Goal: Navigation & Orientation: Find specific page/section

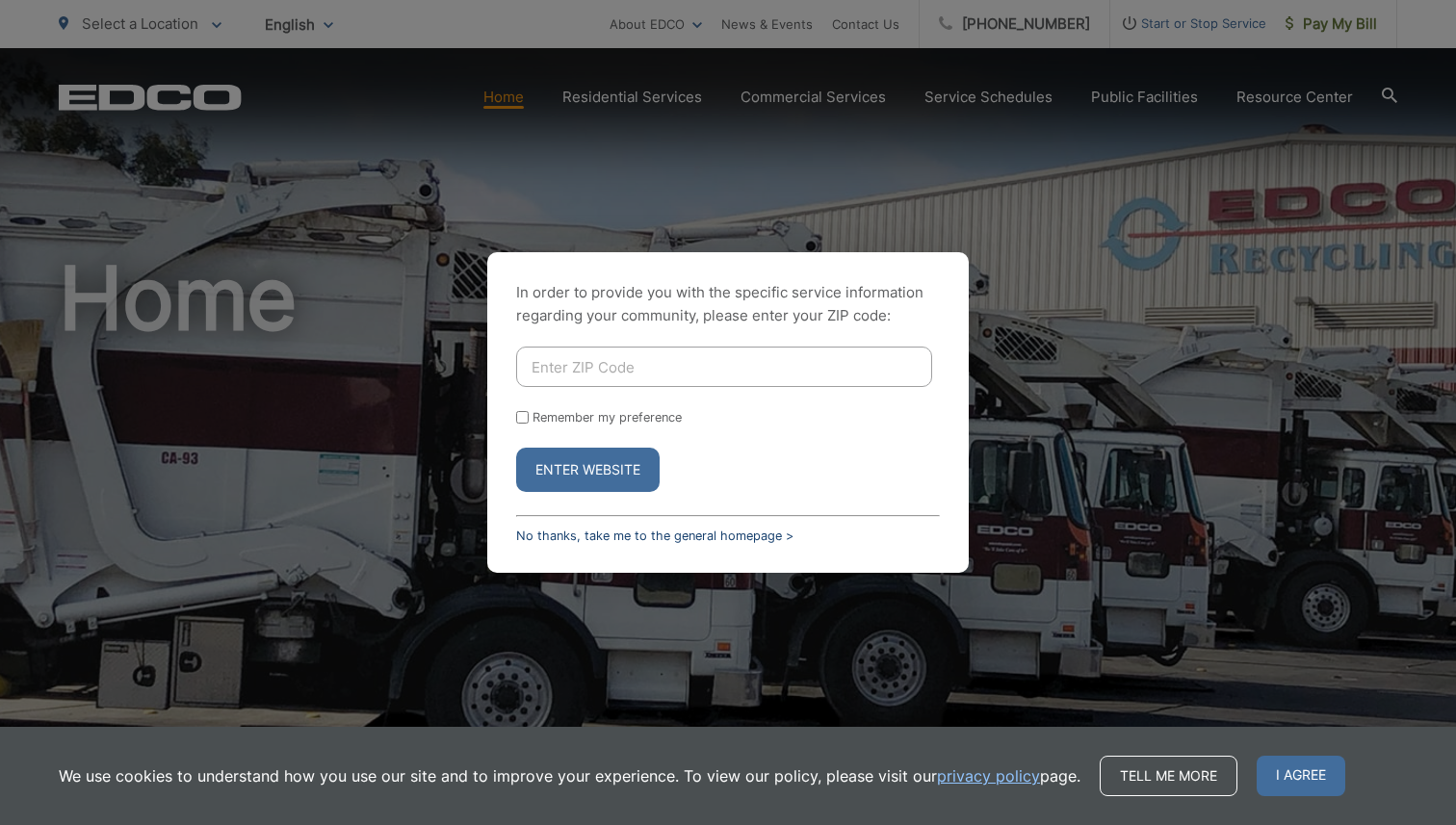
click at [715, 529] on link "No thanks, take me to the general homepage >" at bounding box center [654, 535] width 277 height 15
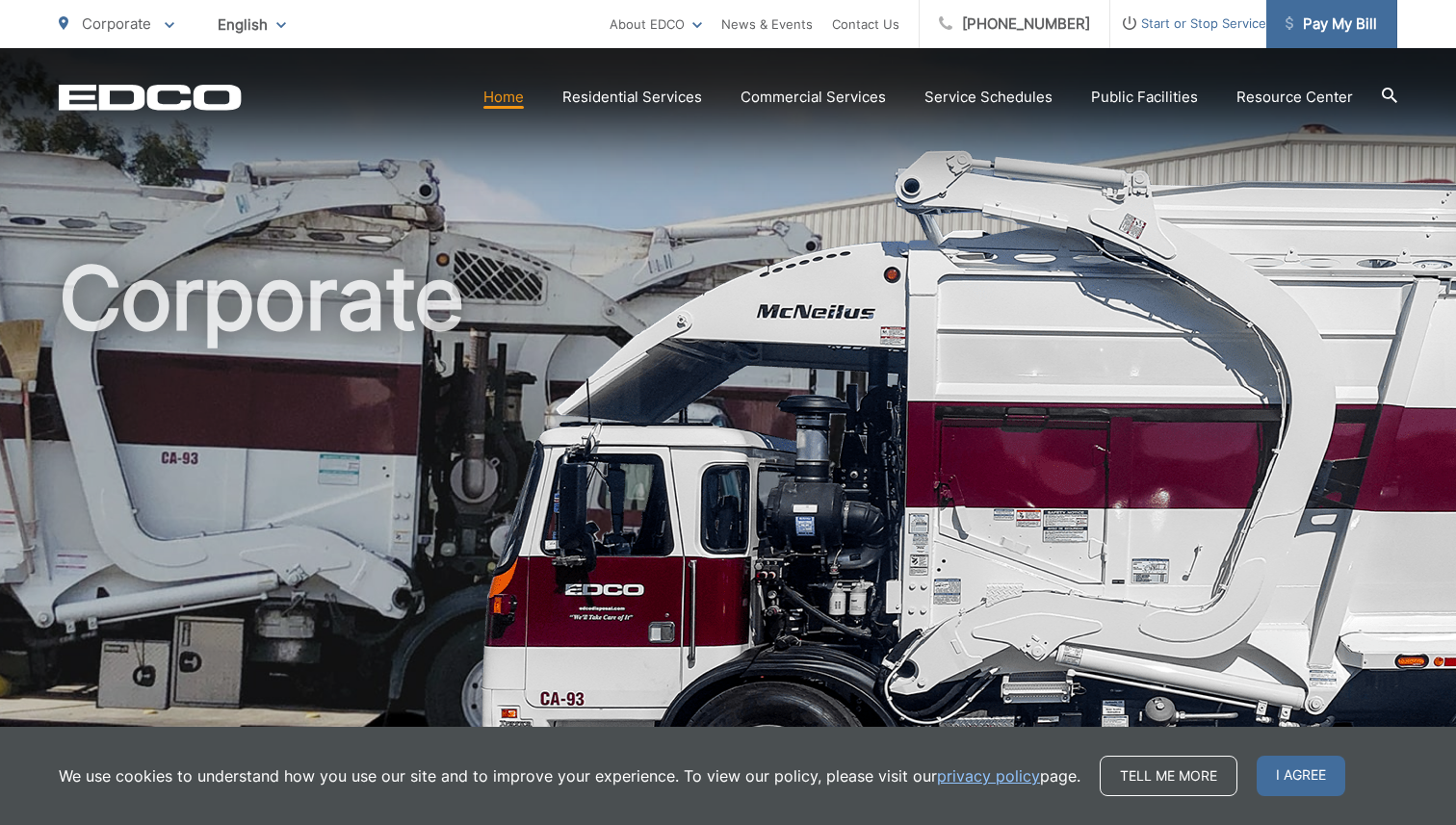
click at [1320, 27] on span "Pay My Bill" at bounding box center [1331, 24] width 91 height 23
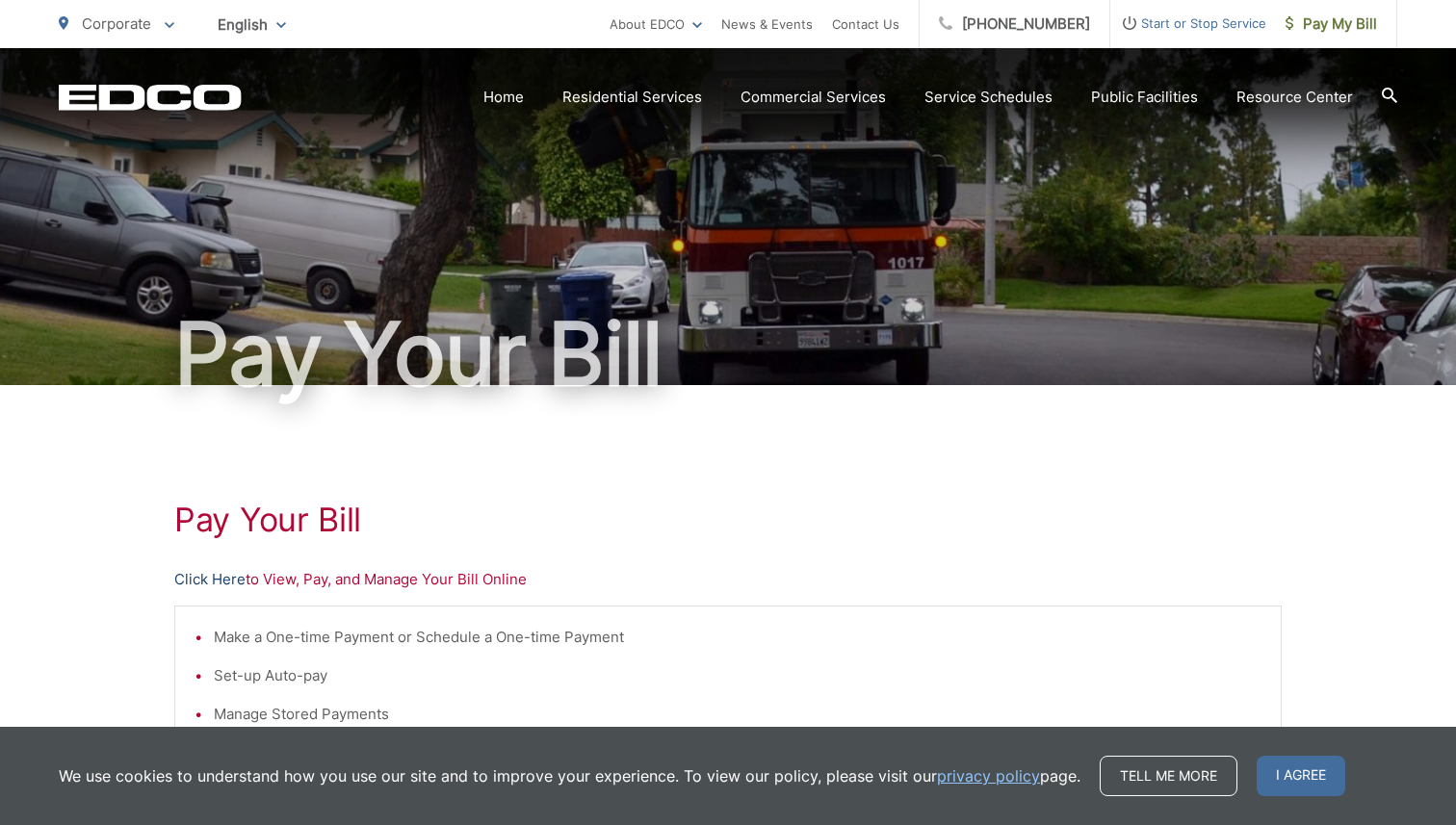
click at [208, 573] on link "Click Here" at bounding box center [209, 580] width 71 height 23
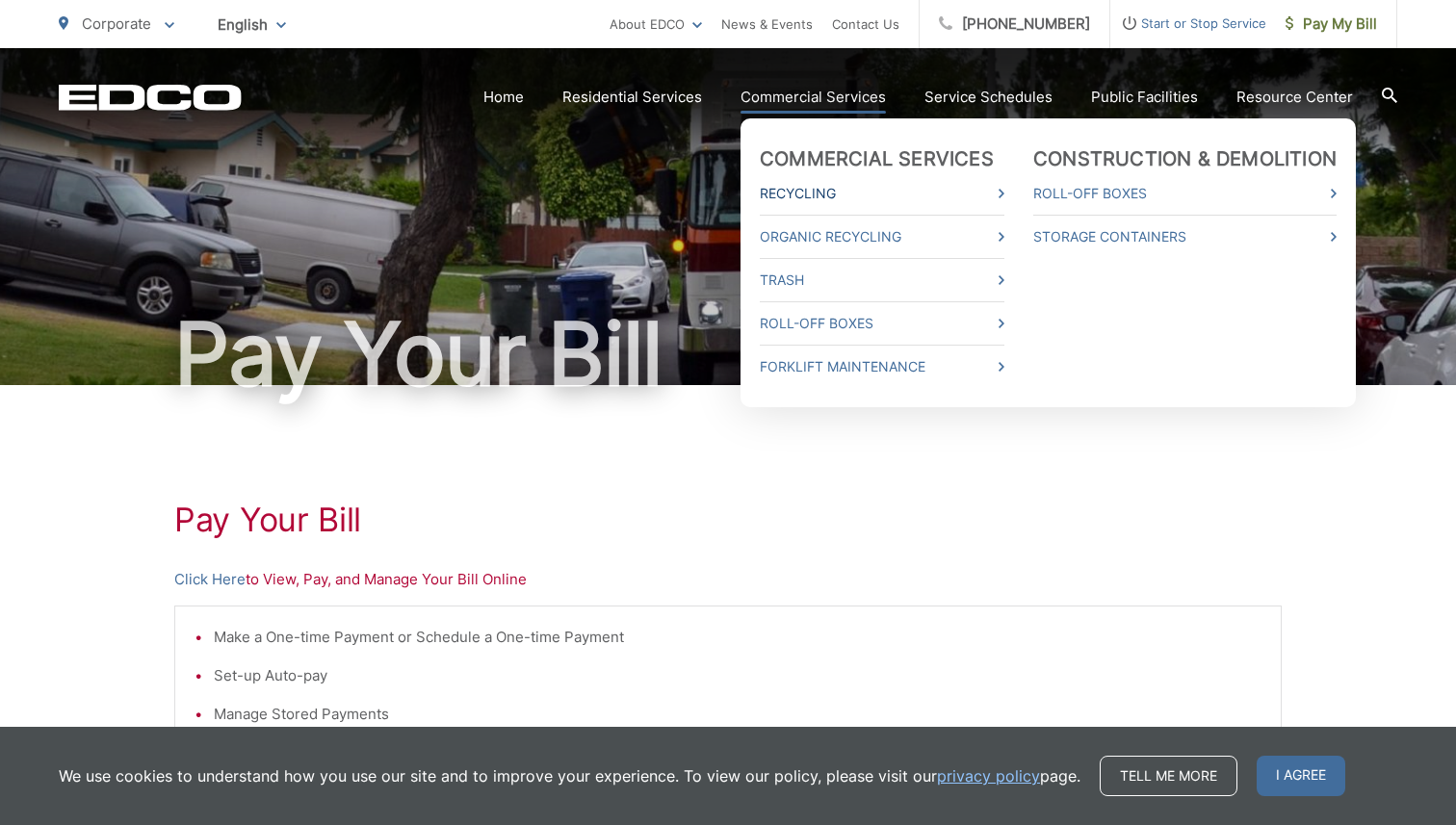
click at [860, 195] on link "Recycling" at bounding box center [882, 194] width 245 height 23
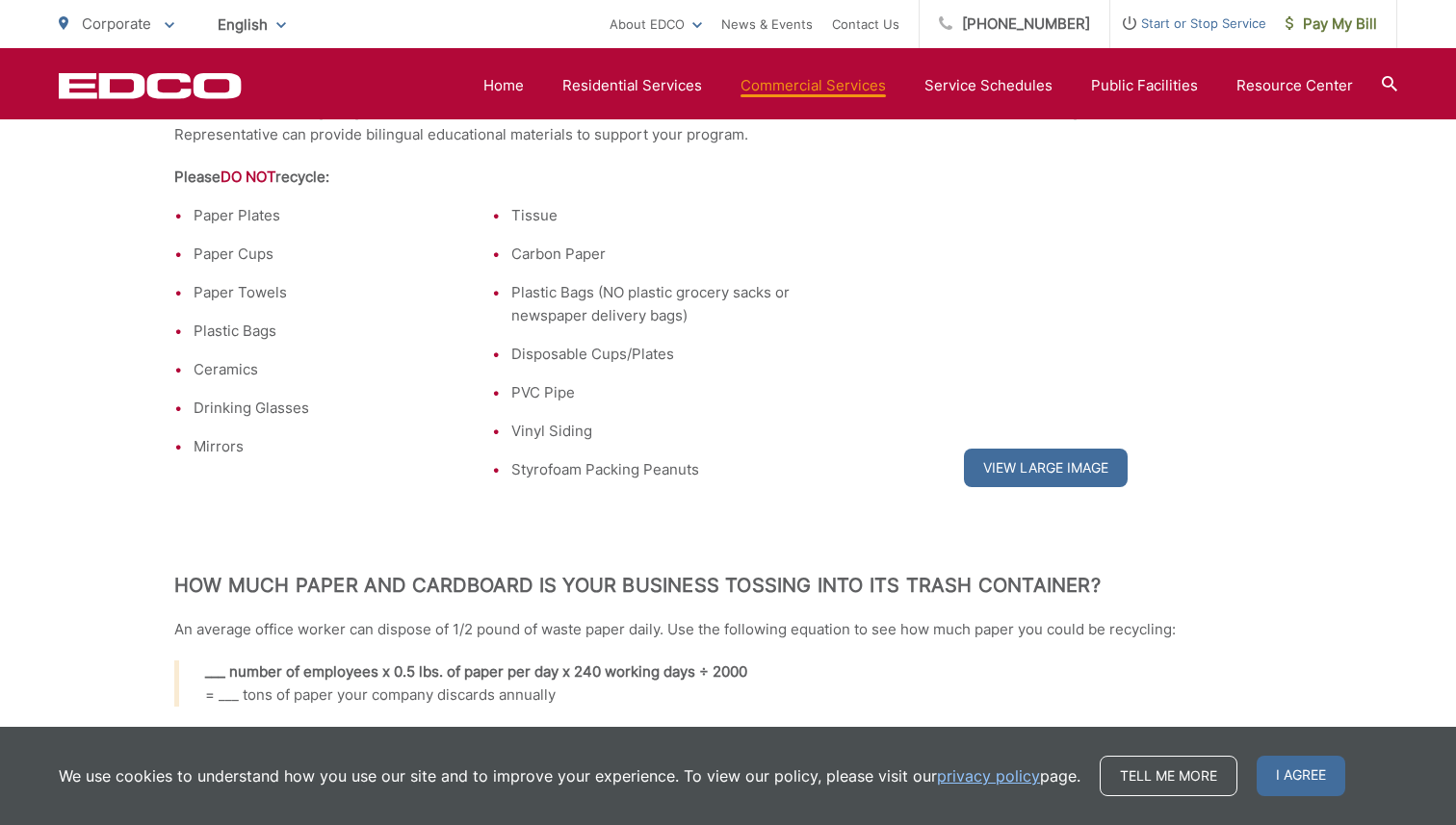
scroll to position [1642, 0]
